Goal: Download file/media

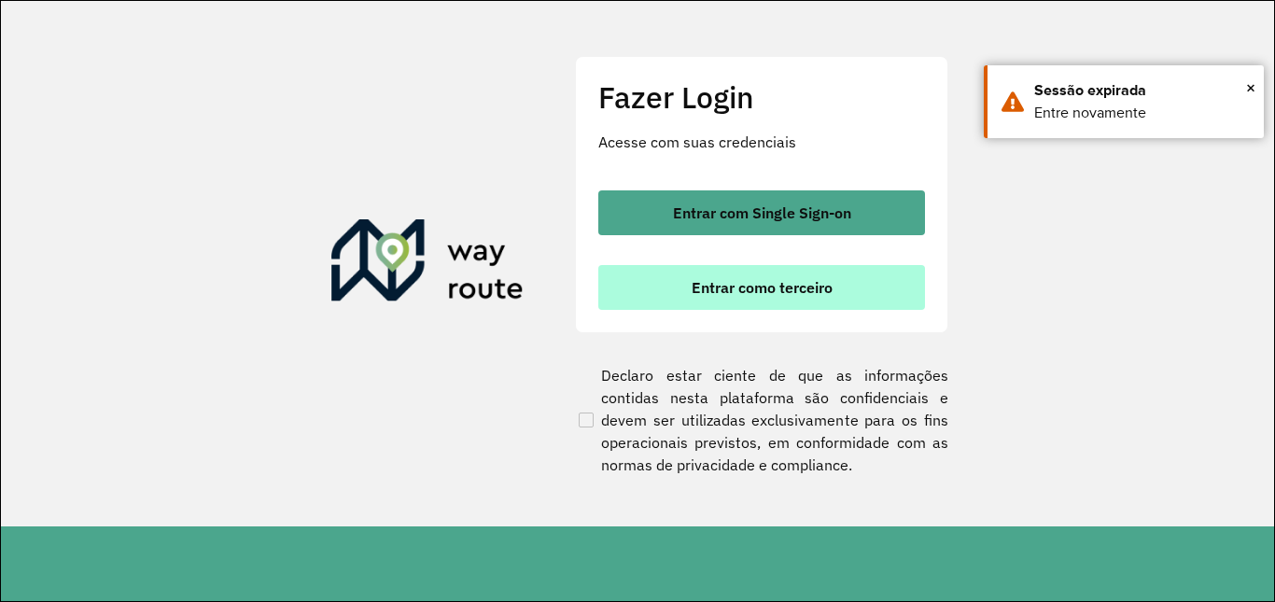
click at [747, 288] on button "Entrar como terceiro" at bounding box center [761, 287] width 327 height 45
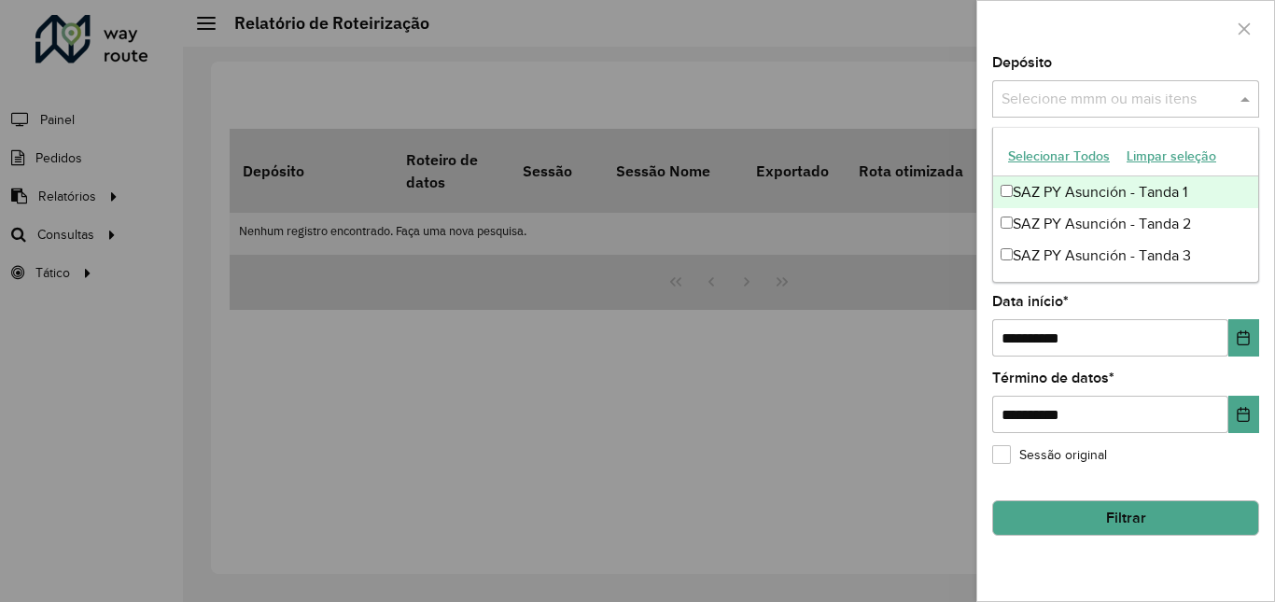
click at [1061, 108] on input "text" at bounding box center [1116, 100] width 239 height 22
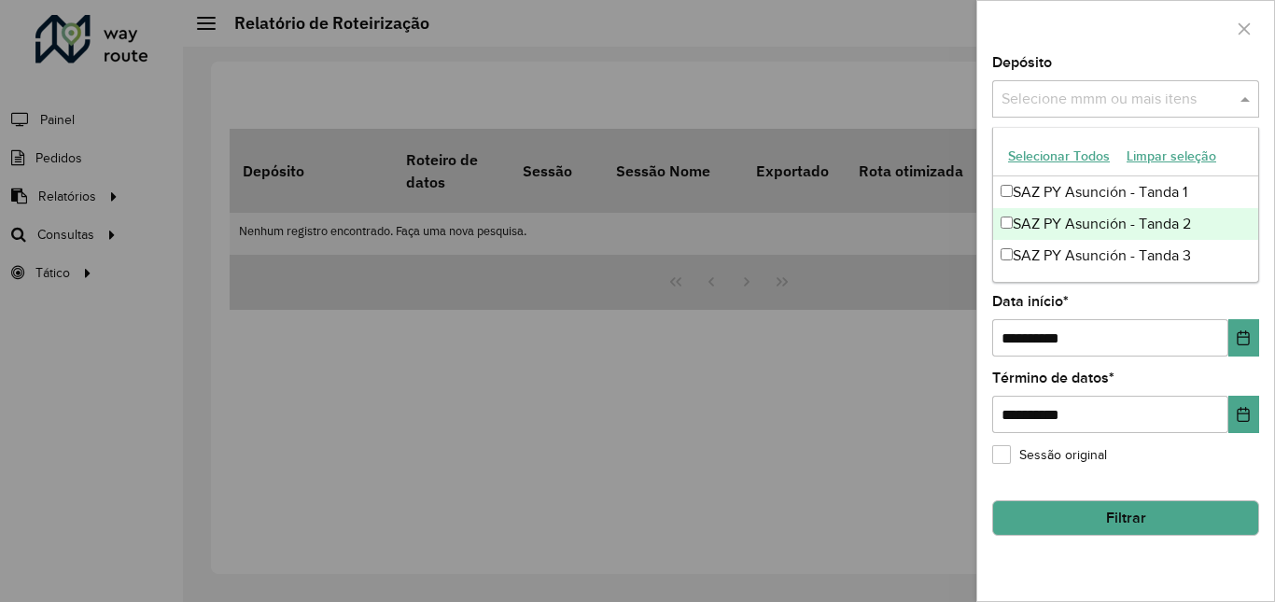
click at [1036, 192] on font "SAZ PY Asunción - Tanda 1" at bounding box center [1100, 192] width 175 height 16
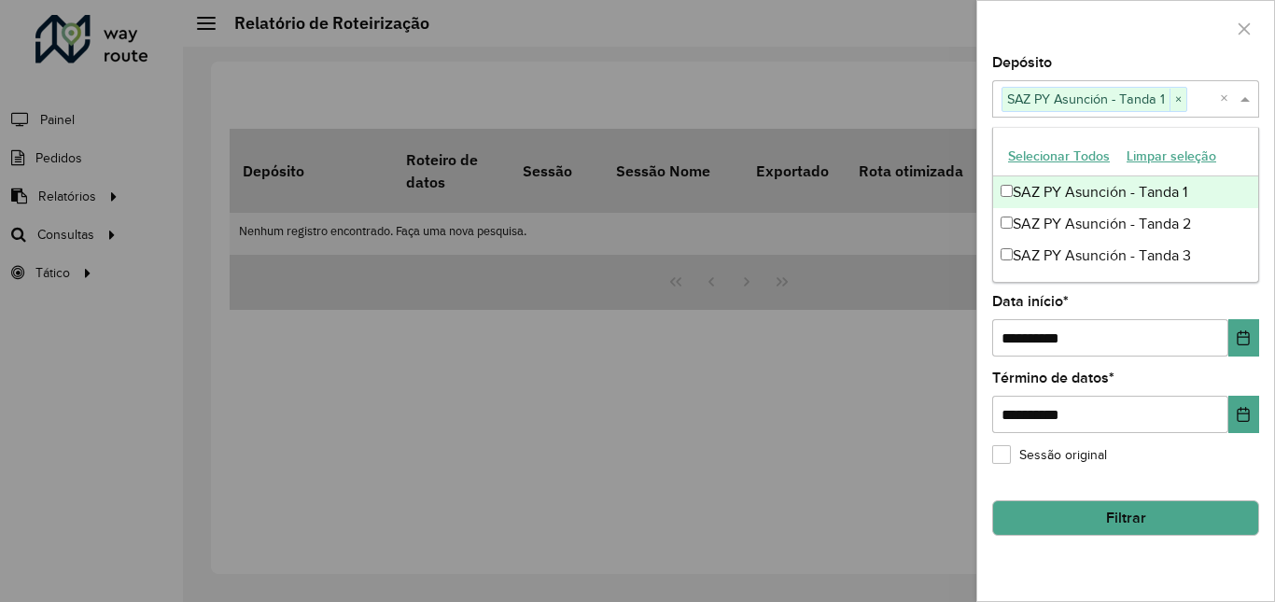
click at [1023, 237] on div "SAZ PY Asunción - Tanda 2" at bounding box center [1125, 224] width 265 height 32
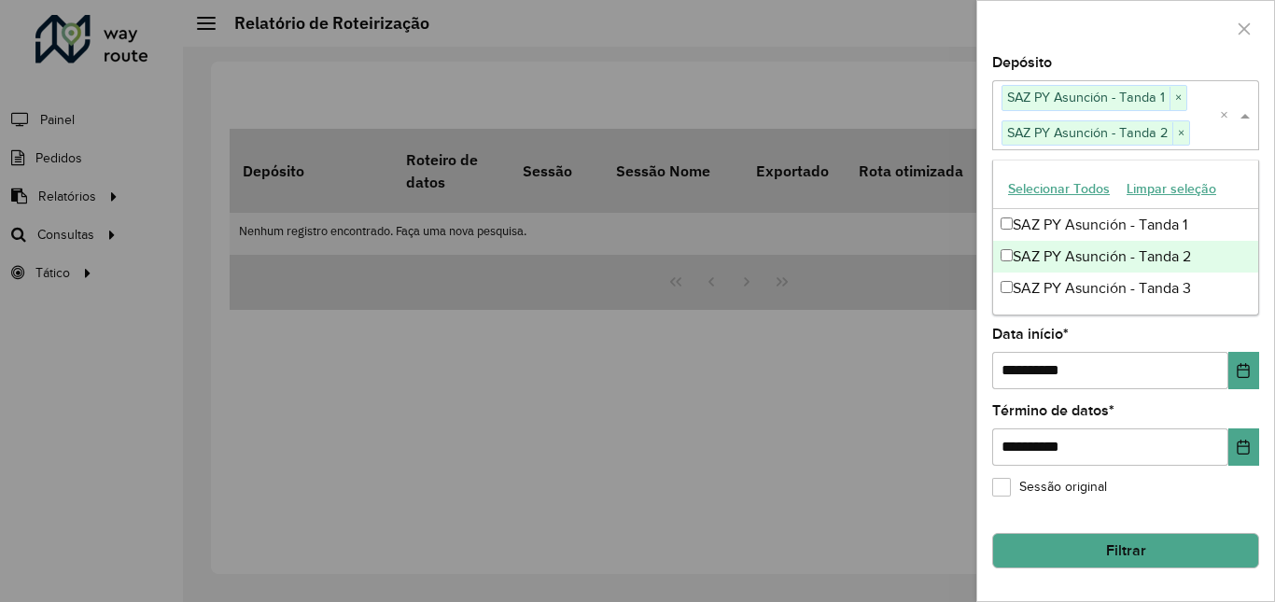
click at [1029, 271] on div "SAZ PY Asunción - Tanda 2" at bounding box center [1125, 257] width 265 height 32
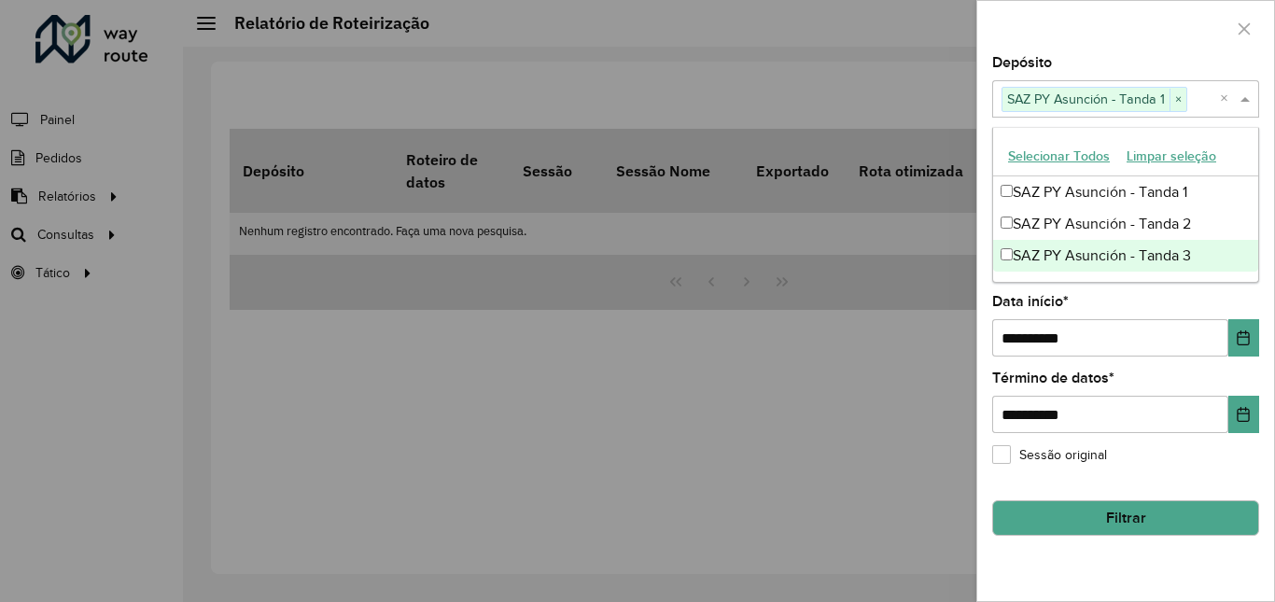
click at [1032, 267] on div "SAZ PY Asunción - Tanda 3" at bounding box center [1125, 256] width 265 height 32
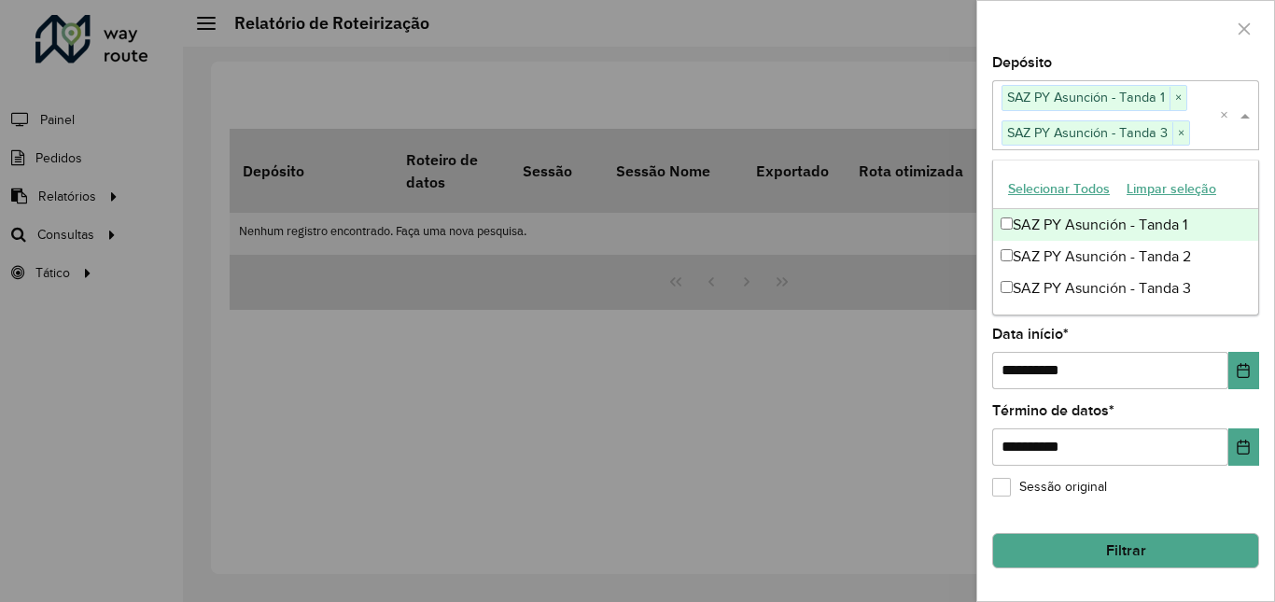
click at [1010, 233] on div "SAZ PY Asunción - Tanda 1" at bounding box center [1125, 225] width 265 height 32
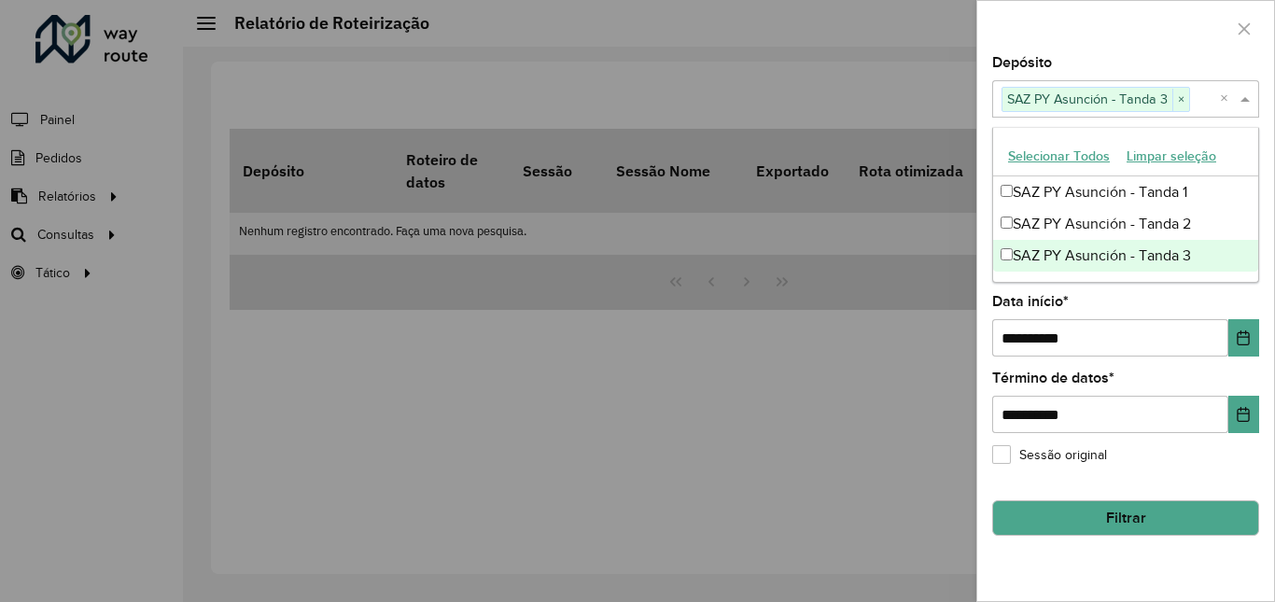
drag, startPoint x: 1010, startPoint y: 246, endPoint x: 1011, endPoint y: 233, distance: 12.2
click at [1012, 246] on div "SAZ PY Asunción - Tanda 3" at bounding box center [1125, 256] width 265 height 32
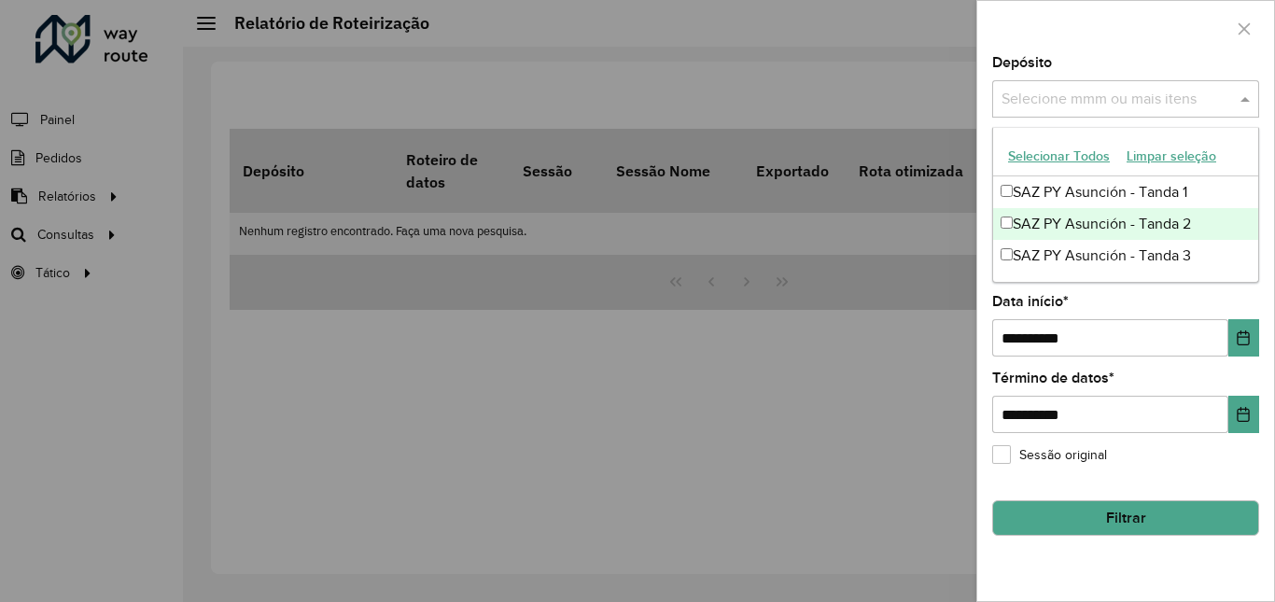
click at [1007, 214] on div "SAZ PY Asunción - Tanda 2" at bounding box center [1125, 224] width 265 height 32
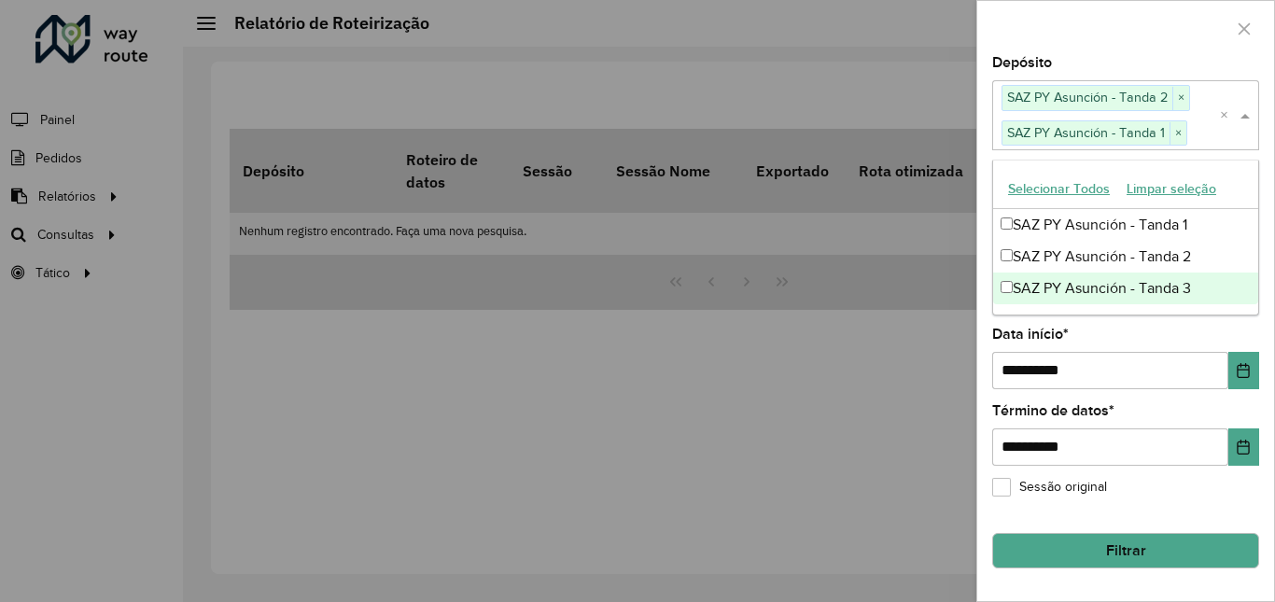
click at [1015, 281] on font "SAZ PY Asunción - Tanda 3" at bounding box center [1102, 288] width 178 height 16
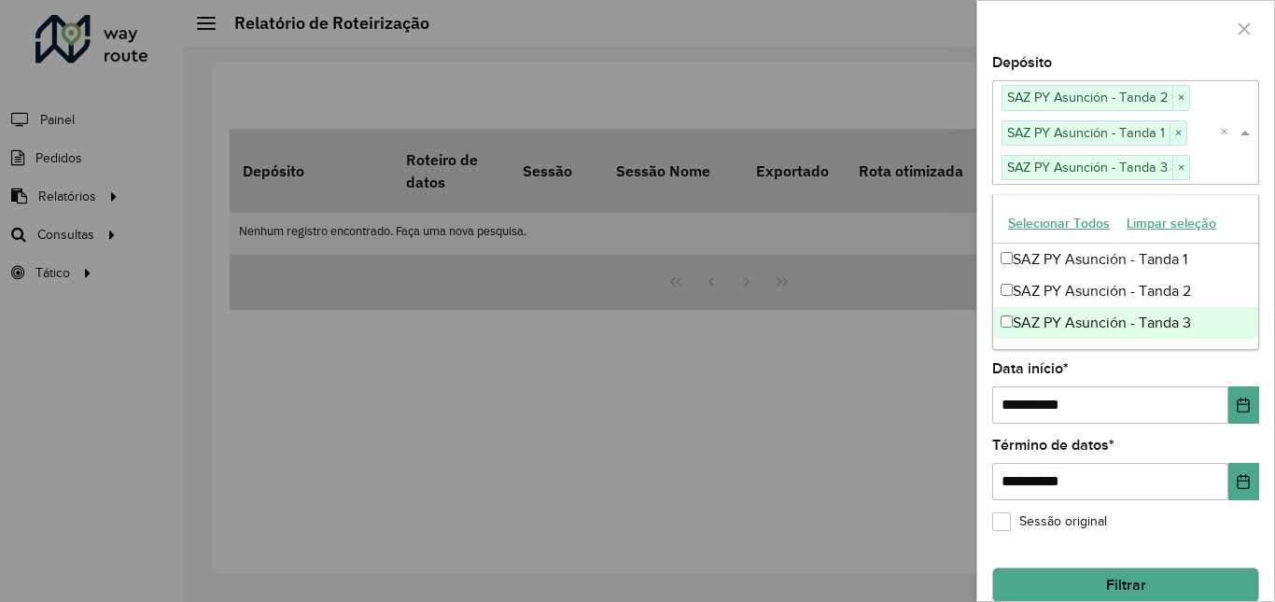
drag, startPoint x: 930, startPoint y: 384, endPoint x: 890, endPoint y: 362, distance: 45.5
click at [933, 384] on div at bounding box center [637, 301] width 1275 height 602
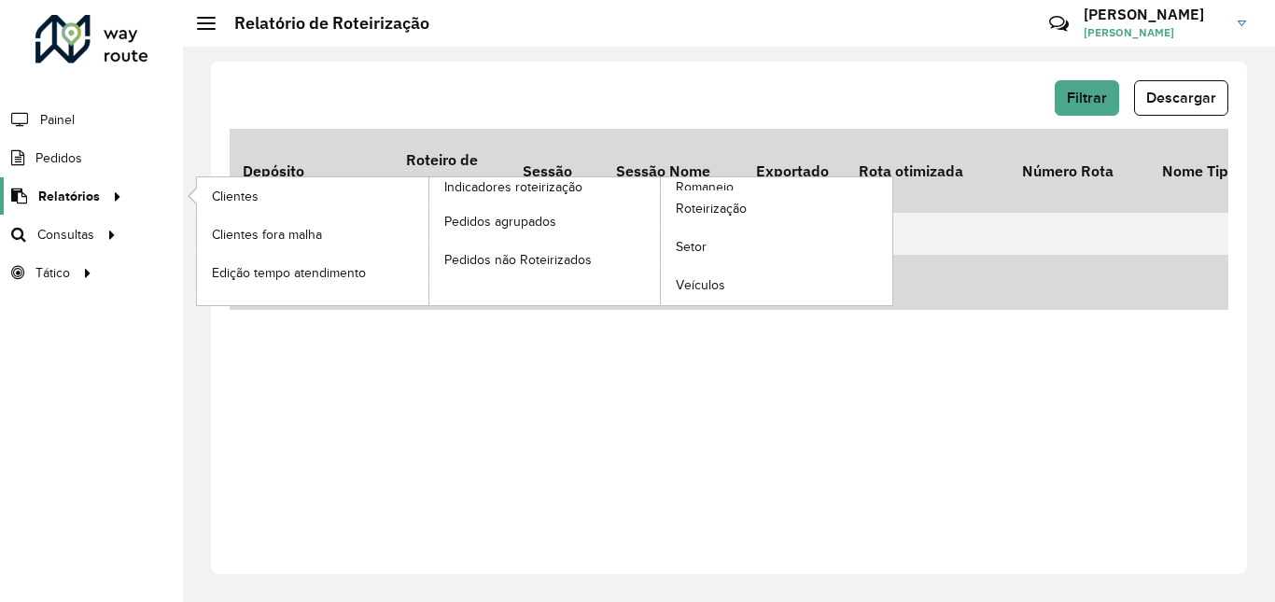
click at [93, 190] on span "Relatórios" at bounding box center [69, 197] width 62 height 20
click at [123, 198] on li "Relatórios Clientes Clientes fora malha Edição tempo atendimento Indicadores ro…" at bounding box center [91, 196] width 183 height 38
click at [715, 183] on span "Romaneio" at bounding box center [706, 187] width 61 height 20
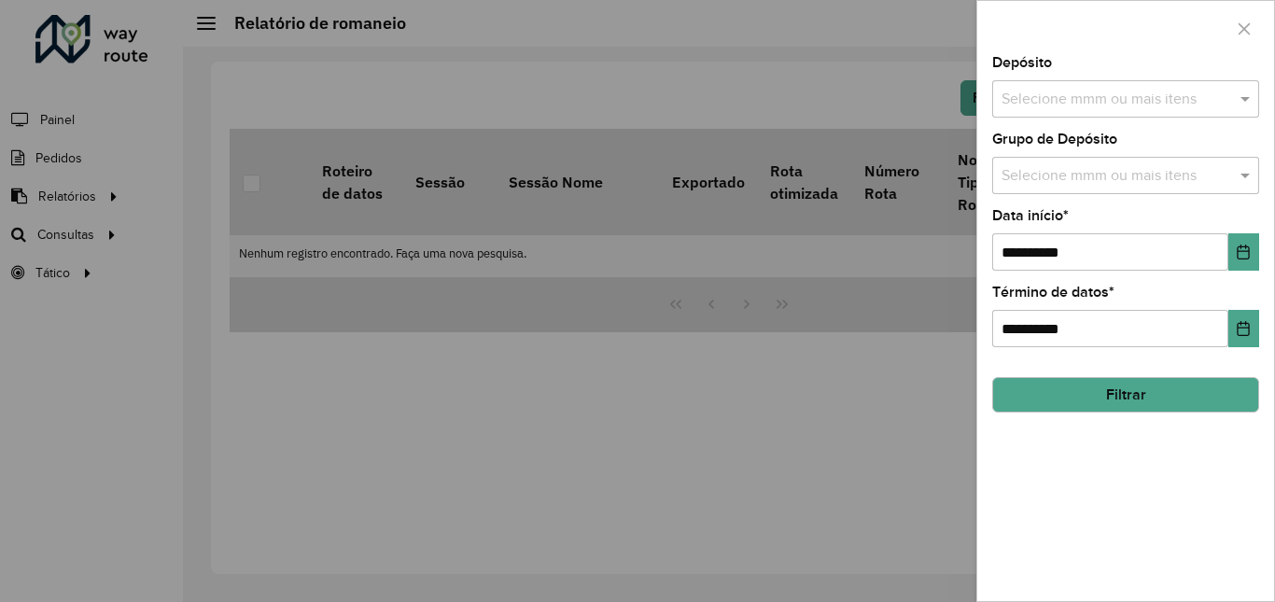
click at [1150, 124] on div "**********" at bounding box center [1126, 328] width 297 height 545
click at [1133, 112] on div "Selecione mmm ou mais itens" at bounding box center [1125, 98] width 267 height 37
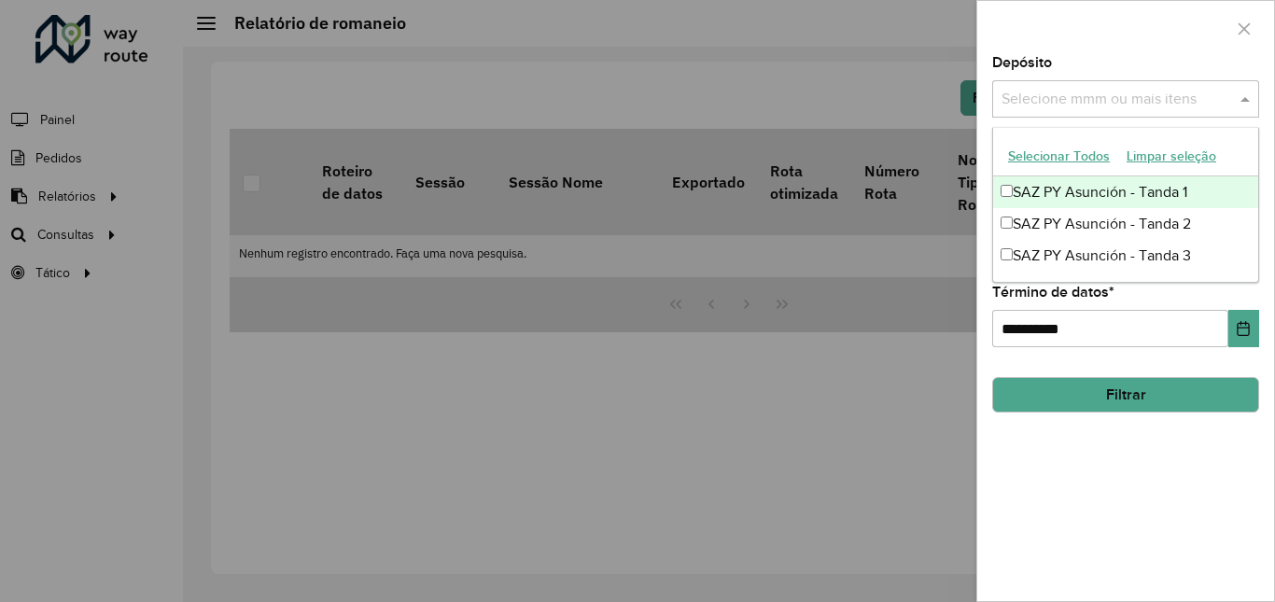
click at [1085, 198] on font "SAZ PY Asunción - Tanda 1" at bounding box center [1100, 192] width 175 height 16
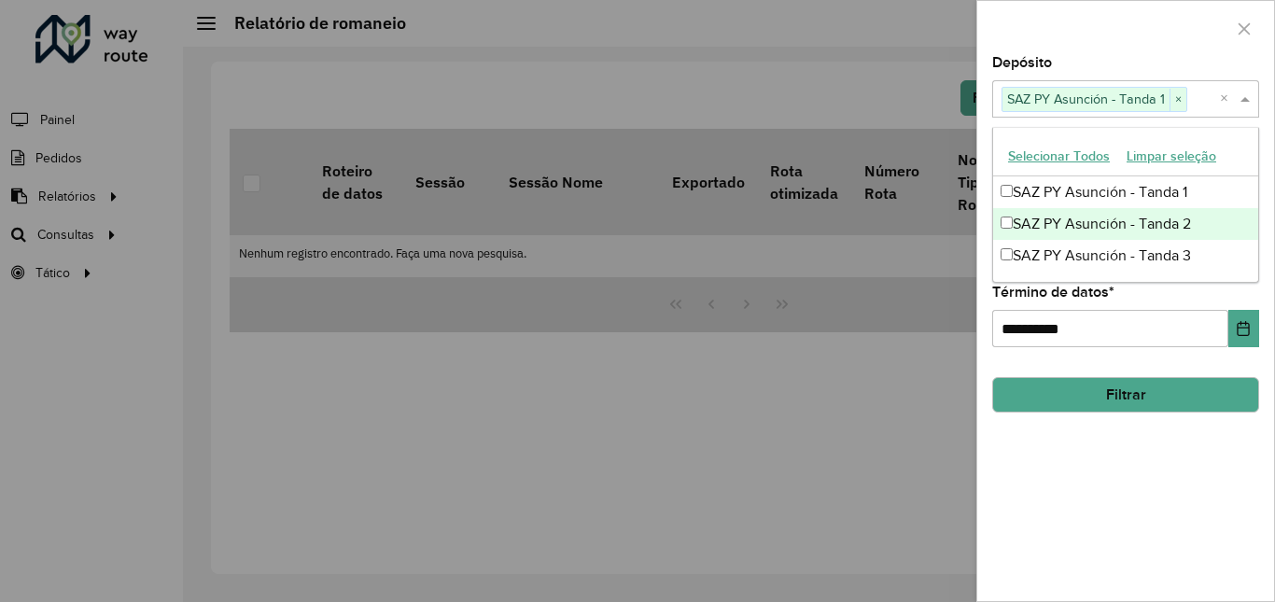
click at [1077, 229] on font "SAZ PY Asunción - Tanda 2" at bounding box center [1102, 224] width 178 height 16
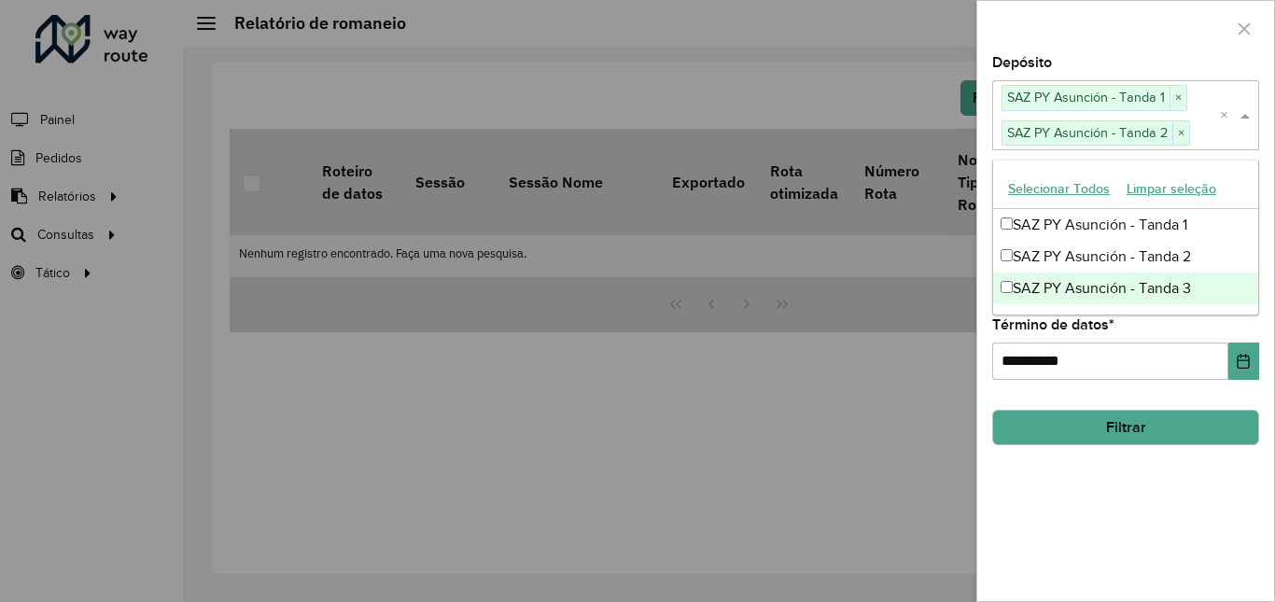
click at [1056, 280] on div "SAZ PY Asunción - Tanda 3" at bounding box center [1125, 289] width 265 height 32
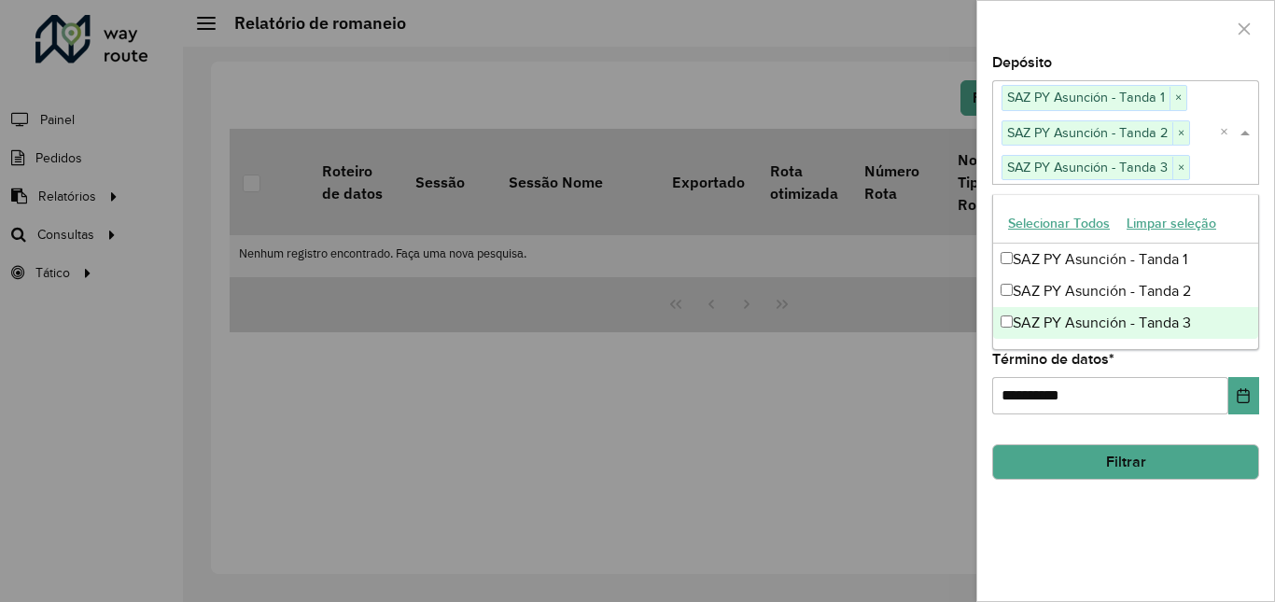
click at [1117, 455] on button "Filtrar" at bounding box center [1125, 461] width 267 height 35
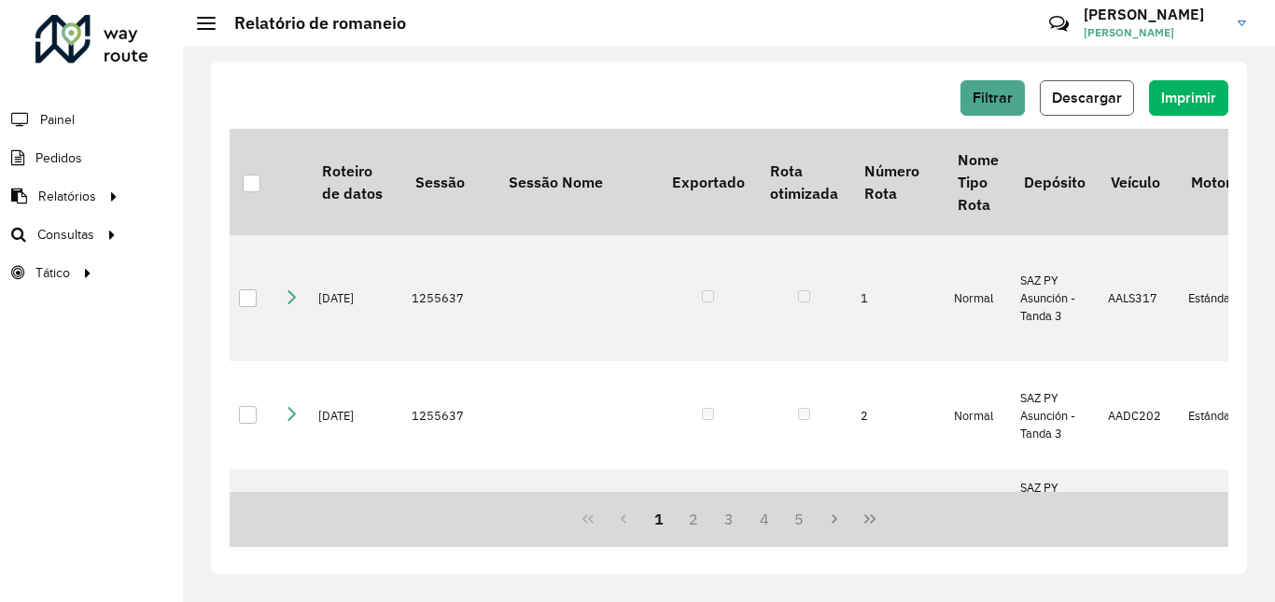
click at [1112, 95] on span "Descargar" at bounding box center [1087, 98] width 70 height 16
click at [445, 100] on div "Filtrar Descargar Imprimir" at bounding box center [729, 97] width 999 height 35
click at [959, 100] on div "Filtrar Descargar Imprimir" at bounding box center [729, 97] width 999 height 35
click at [967, 105] on button "Filtrar" at bounding box center [993, 97] width 64 height 35
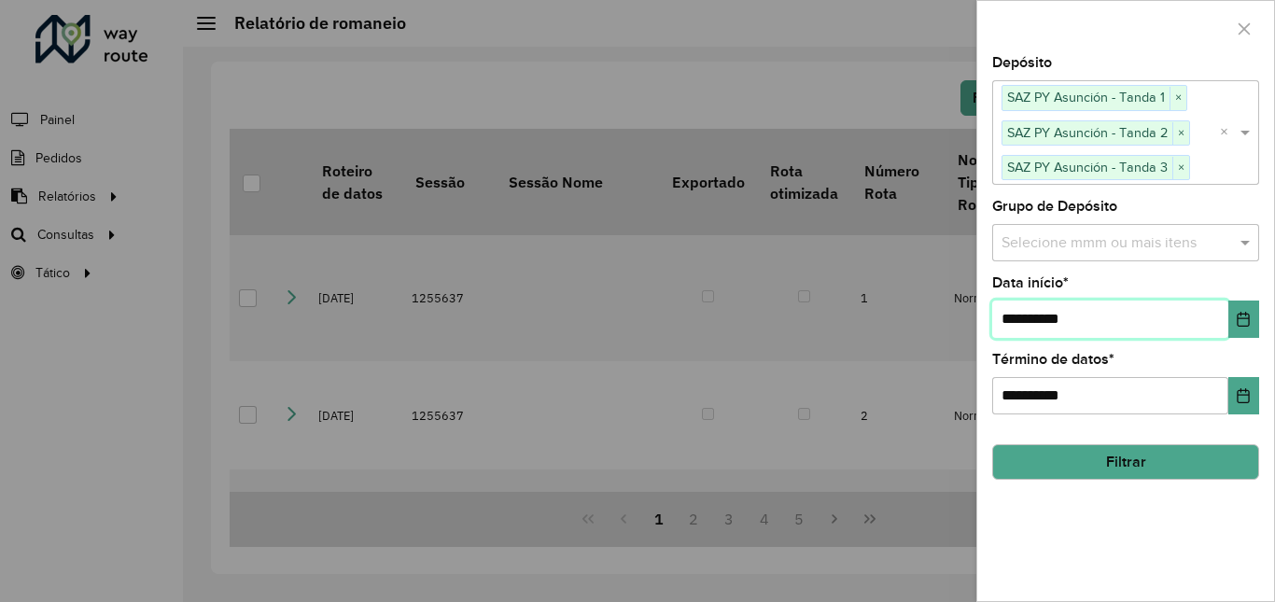
click at [1012, 312] on input "**********" at bounding box center [1110, 319] width 236 height 37
click at [1019, 398] on input "**********" at bounding box center [1110, 395] width 236 height 37
type input "**********"
click at [1020, 311] on input "**********" at bounding box center [1110, 319] width 236 height 37
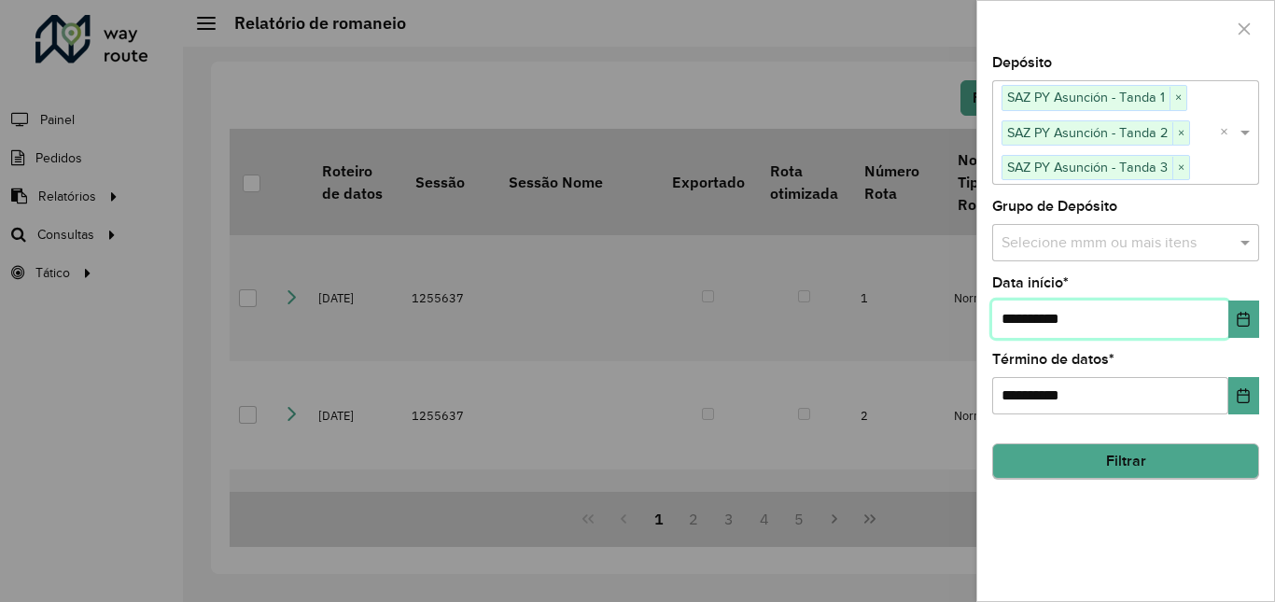
type input "**********"
click at [1087, 456] on button "Filtrar" at bounding box center [1125, 461] width 267 height 35
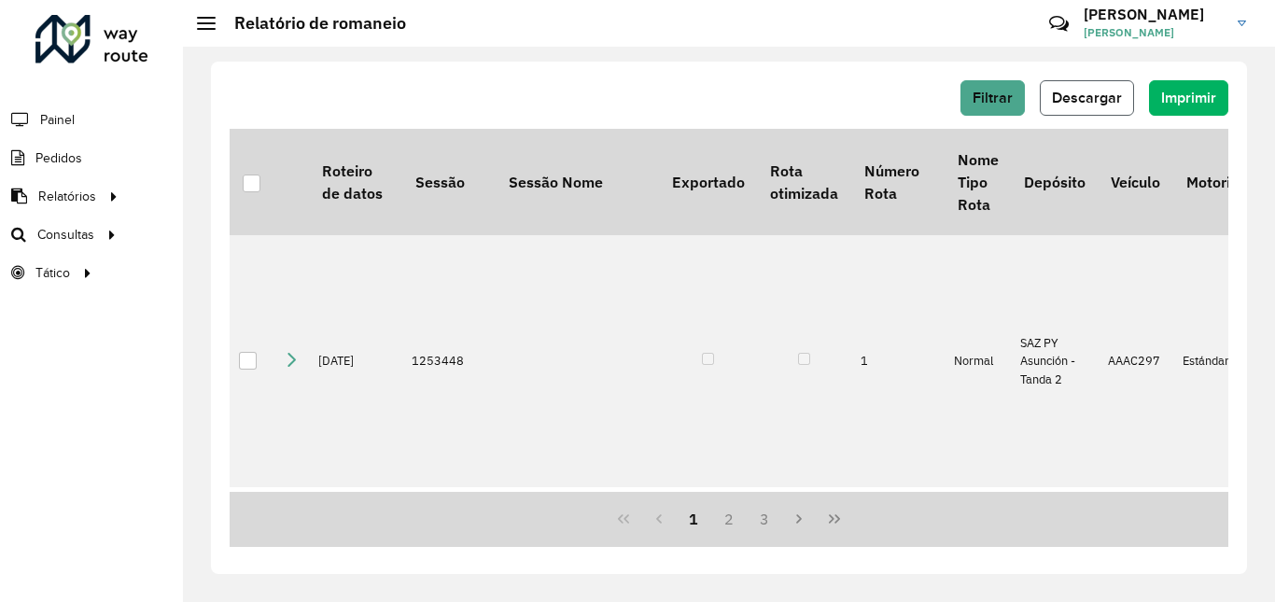
click at [1109, 93] on span "Descargar" at bounding box center [1087, 98] width 70 height 16
